Goal: Communication & Community: Answer question/provide support

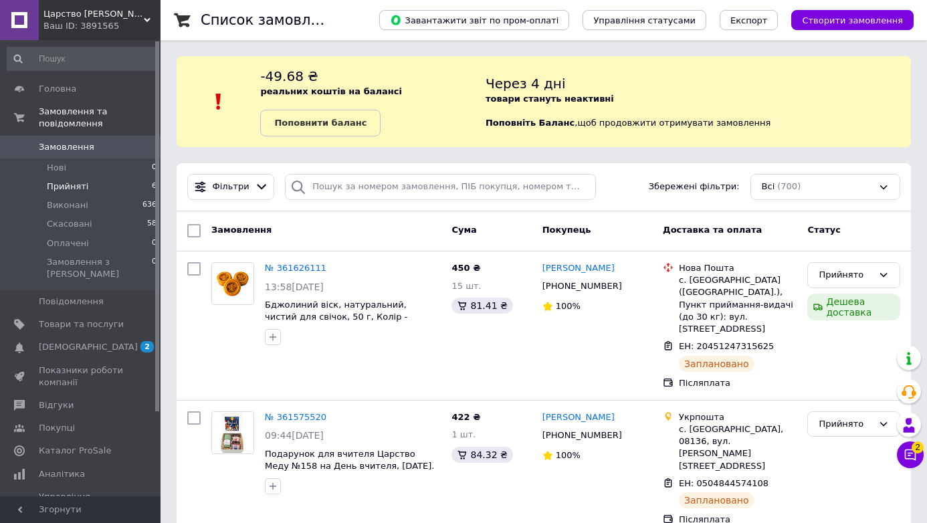
click at [94, 185] on li "Прийняті 6" at bounding box center [82, 186] width 165 height 19
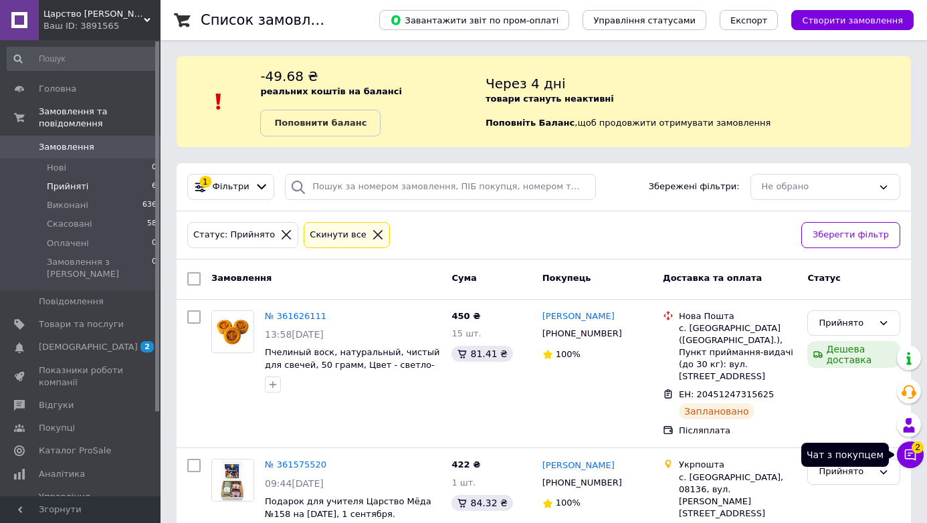
click at [910, 455] on icon at bounding box center [910, 454] width 11 height 11
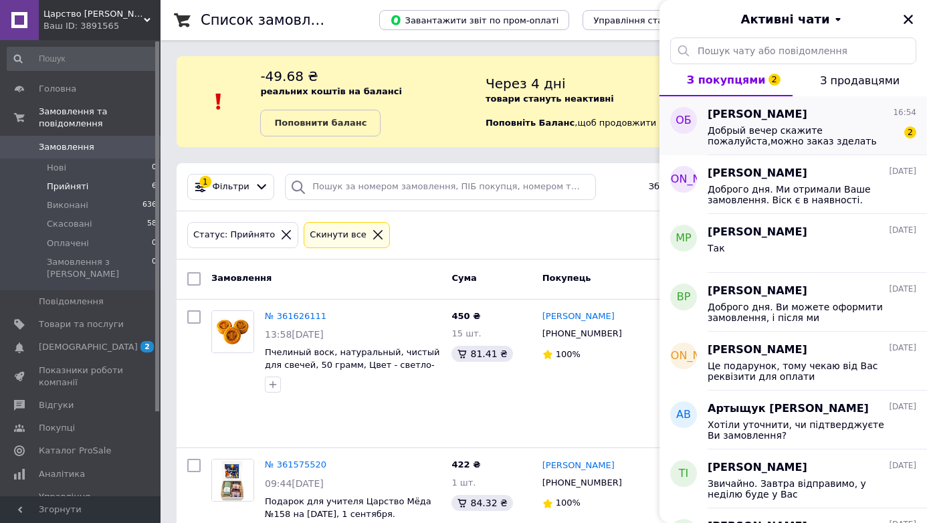
click at [753, 136] on span "Добрый вечер скажите пожалуйста,можно заказ зделать Налплатежом и если можно уп…" at bounding box center [803, 135] width 190 height 21
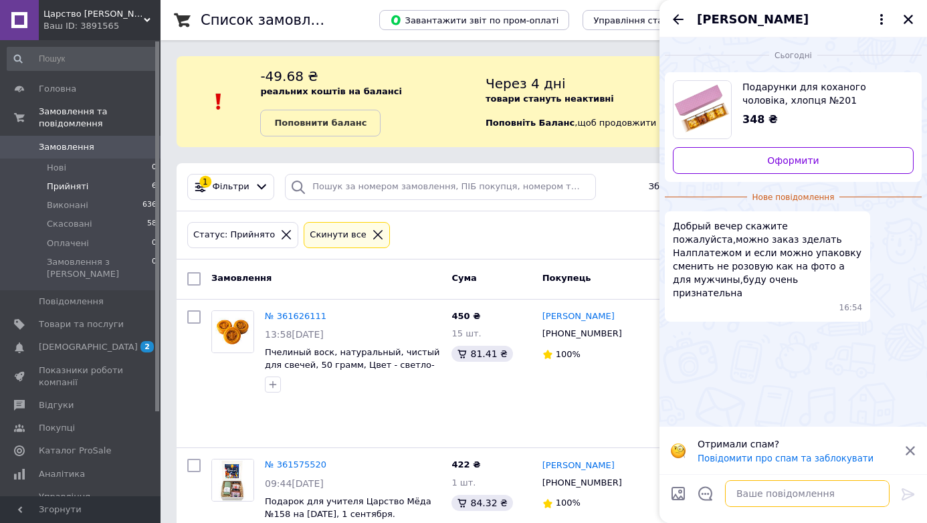
click at [765, 499] on textarea at bounding box center [807, 493] width 165 height 27
type textarea "L"
type textarea "Доброго дня"
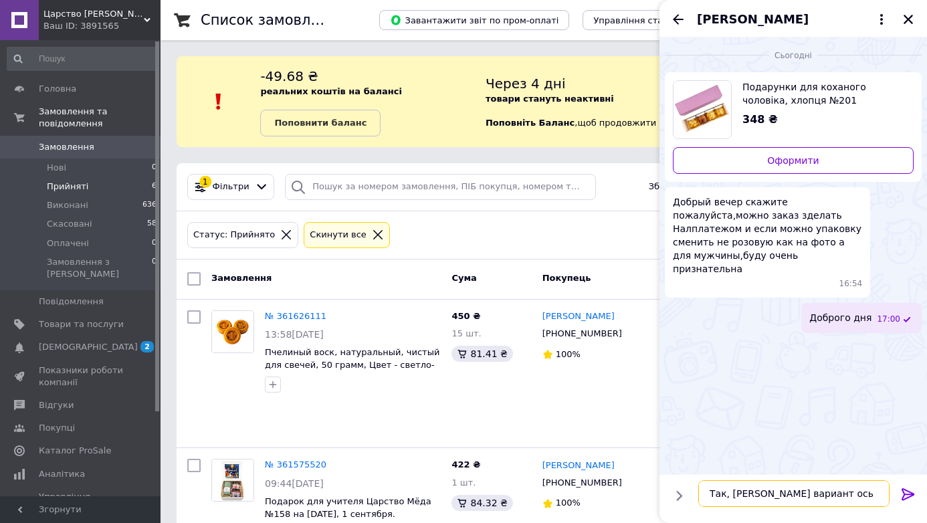
click at [747, 496] on textarea "Так, [PERSON_NAME] вариант ось так" at bounding box center [793, 493] width 191 height 27
click at [785, 495] on textarea "Так, маємо вариант ось так" at bounding box center [793, 493] width 191 height 27
click at [837, 495] on textarea "Так, маємо варіант ось так" at bounding box center [793, 493] width 191 height 27
type textarea "Так, маємо варіант ось такий"
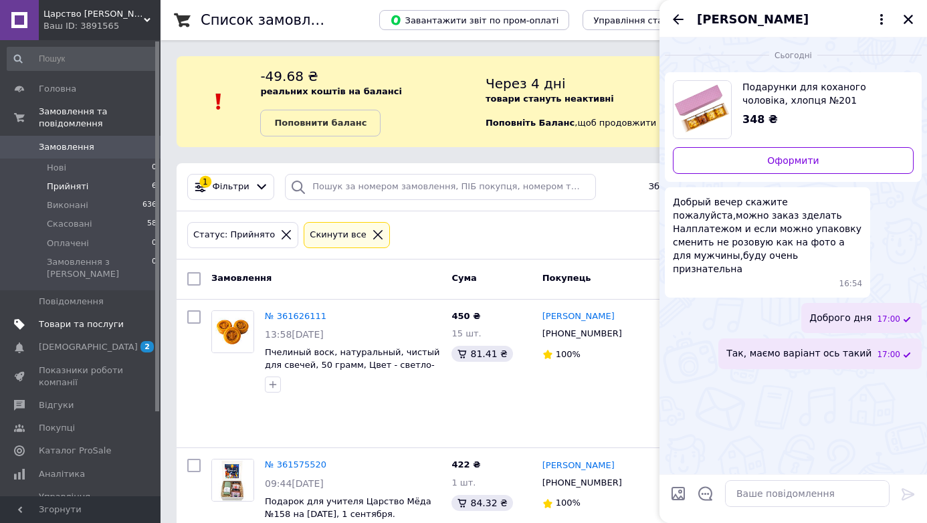
click at [62, 318] on span "Товари та послуги" at bounding box center [81, 324] width 85 height 12
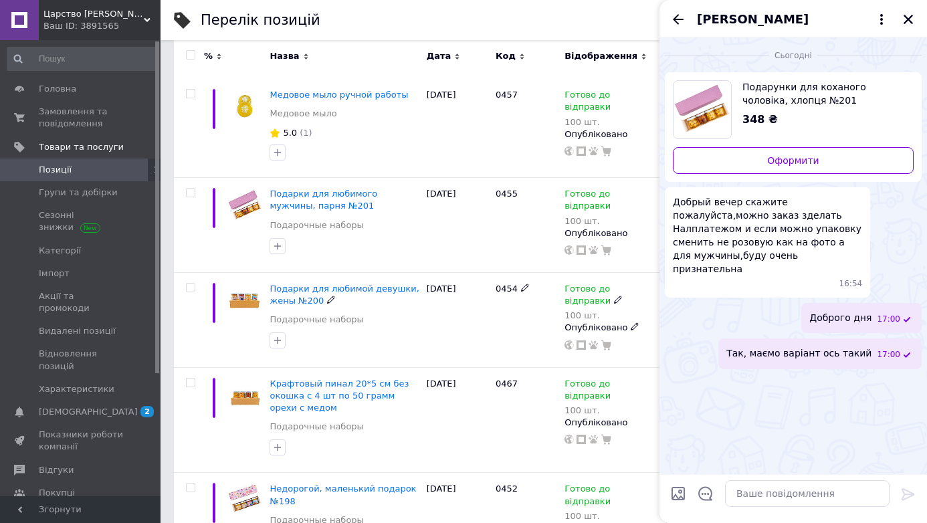
scroll to position [2566, 0]
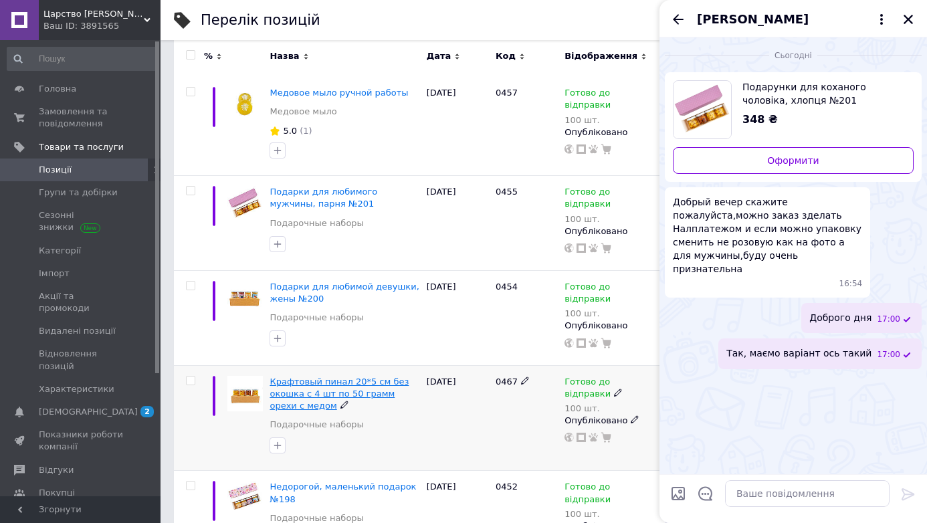
click at [345, 377] on span "Крафтовый пинал 20*5 см без окошка с 4 шт по 50 грамм орехи с медом" at bounding box center [339, 394] width 139 height 34
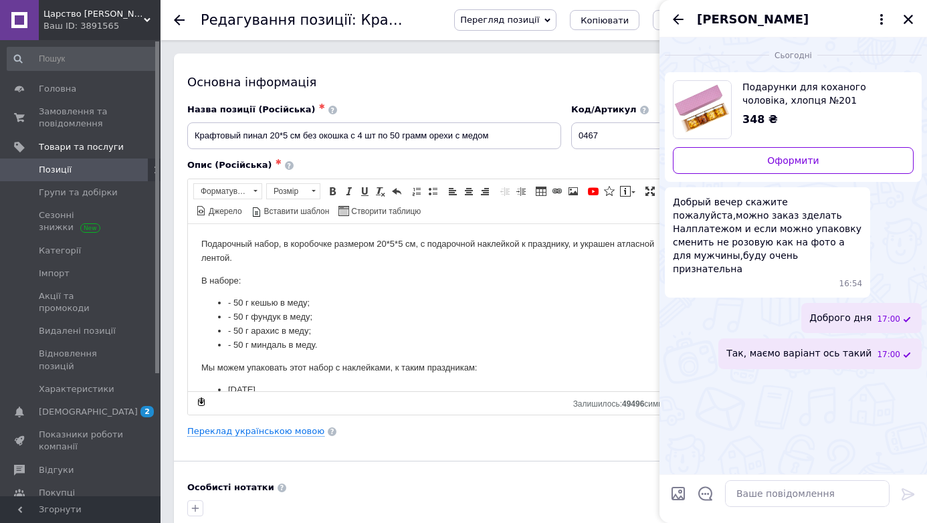
click at [556, 21] on span "Перегляд позиції" at bounding box center [505, 19] width 102 height 21
click at [563, 48] on li "Зберегти та переглянути на сайті" at bounding box center [559, 45] width 209 height 19
click at [820, 498] on textarea at bounding box center [807, 493] width 165 height 27
checkbox input "true"
paste textarea "[URL][DOMAIN_NAME]"
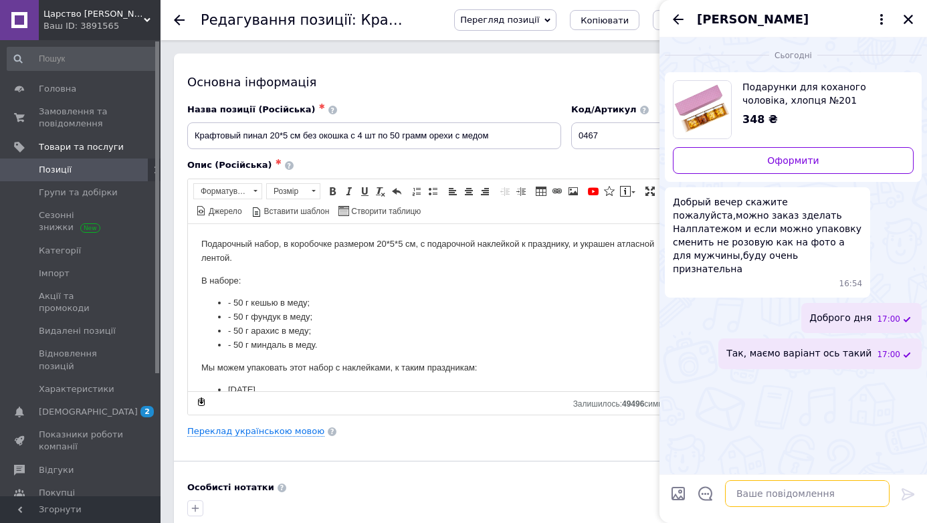
type textarea "[URL][DOMAIN_NAME]"
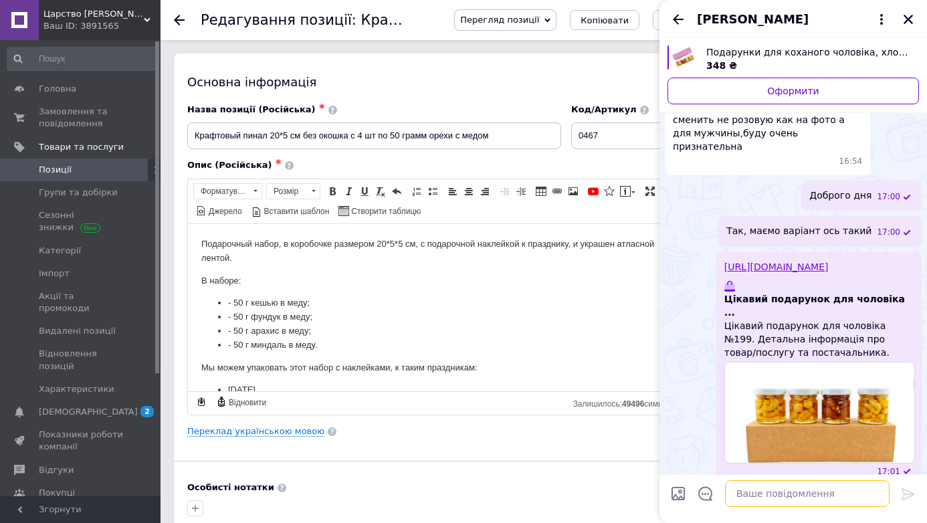
scroll to position [91, 0]
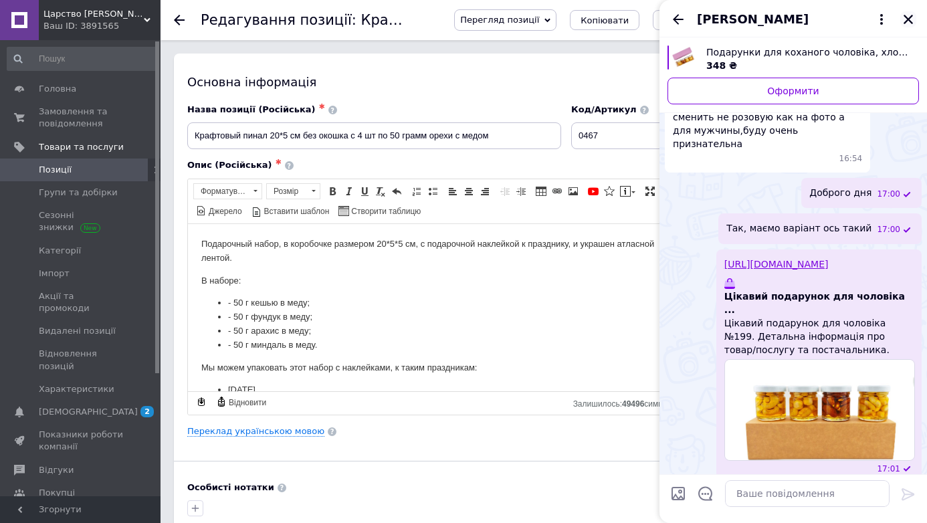
click at [910, 17] on icon "Закрити" at bounding box center [908, 19] width 9 height 9
checkbox input "true"
